Goal: Transaction & Acquisition: Purchase product/service

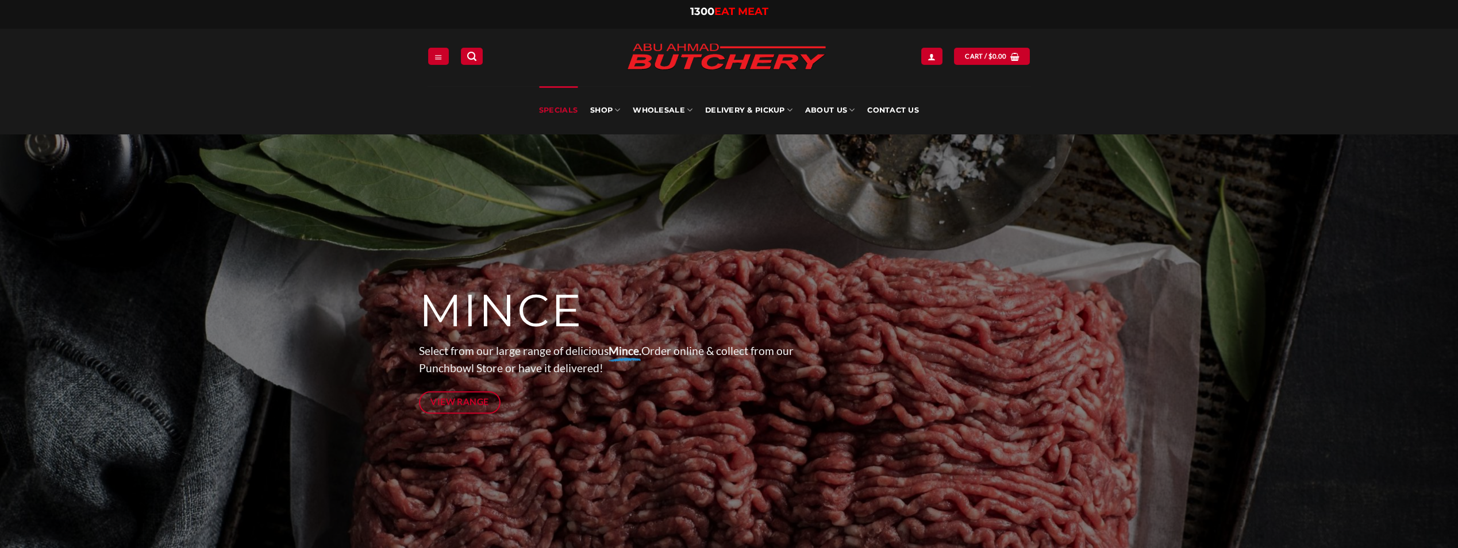
click at [562, 111] on link "Specials" at bounding box center [558, 110] width 39 height 48
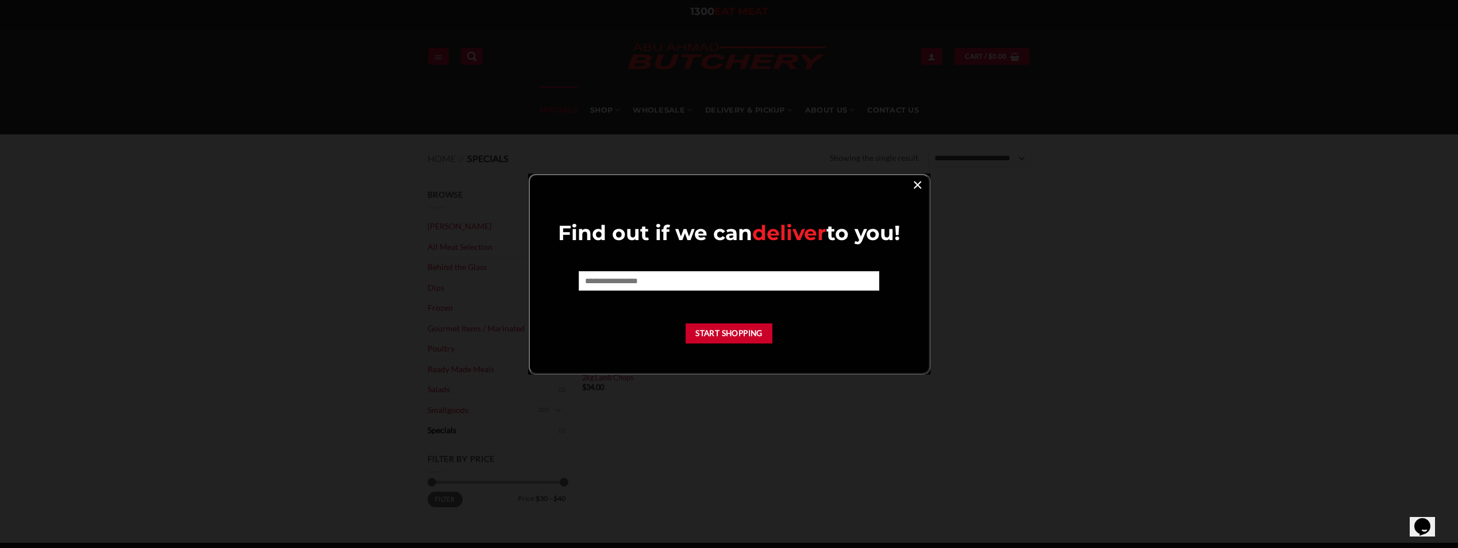
click at [917, 187] on link "×" at bounding box center [917, 184] width 17 height 16
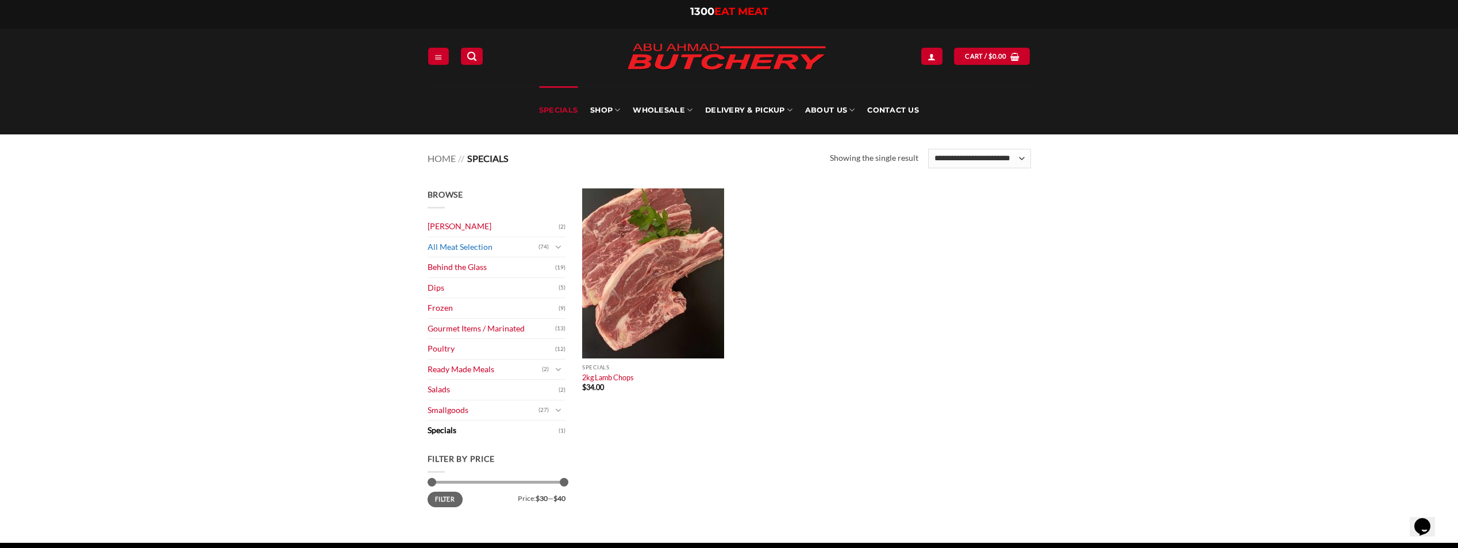
click at [472, 249] on link "All Meat Selection" at bounding box center [483, 247] width 111 height 20
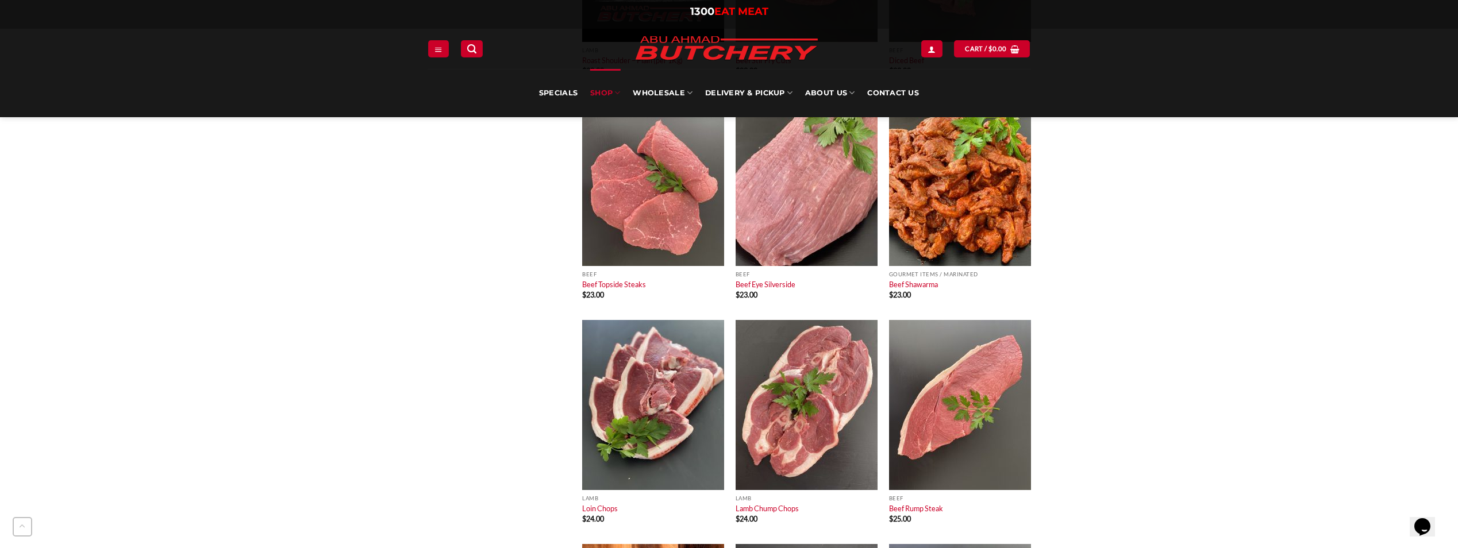
scroll to position [3276, 0]
